Goal: Navigation & Orientation: Find specific page/section

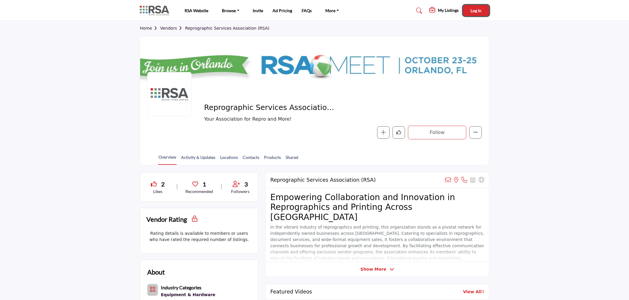
click at [472, 6] on button "Log In" at bounding box center [476, 10] width 26 height 11
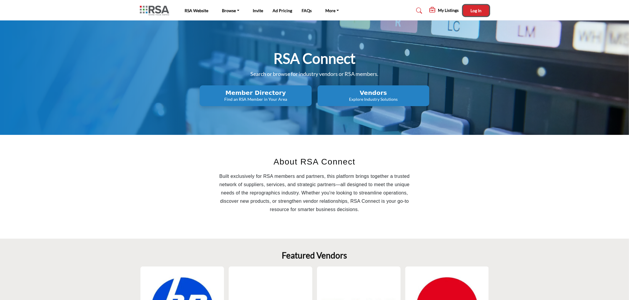
click at [476, 10] on span "Log In" at bounding box center [476, 10] width 11 height 5
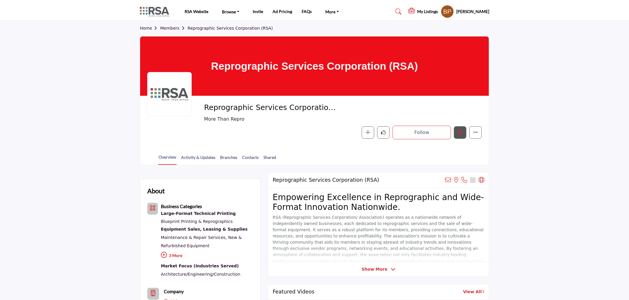
click at [462, 134] on icon "Edit company" at bounding box center [460, 132] width 5 height 5
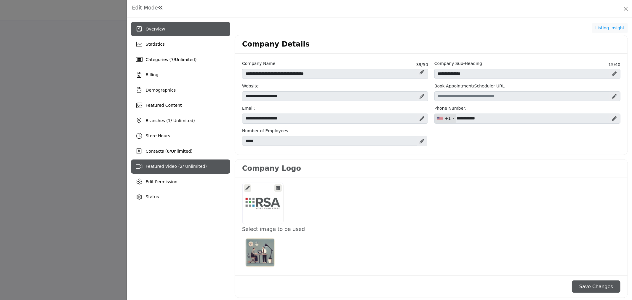
click at [196, 166] on span "Featured Video ( 2 / Unlimited)" at bounding box center [176, 166] width 61 height 5
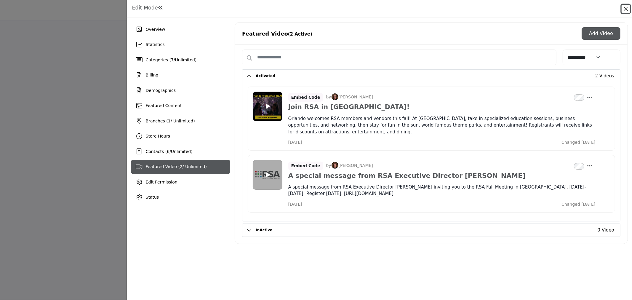
click at [629, 10] on button "Close" at bounding box center [626, 9] width 8 height 8
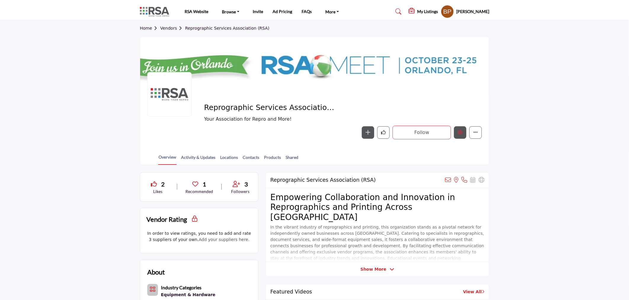
click at [461, 134] on icon "Edit company" at bounding box center [460, 132] width 5 height 5
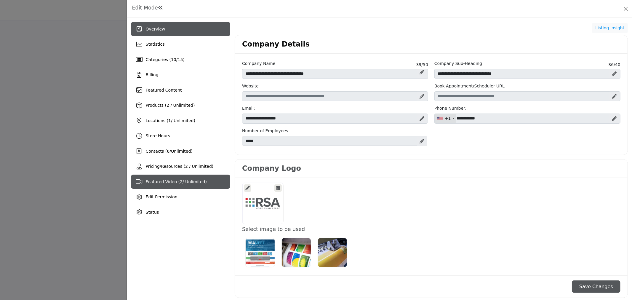
click at [179, 179] on span "Featured Video ( 2 / Unlimited)" at bounding box center [176, 181] width 61 height 5
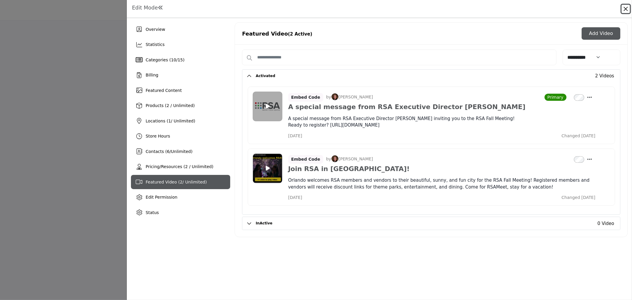
click at [627, 7] on button "Close" at bounding box center [626, 9] width 8 height 8
